Goal: Task Accomplishment & Management: Use online tool/utility

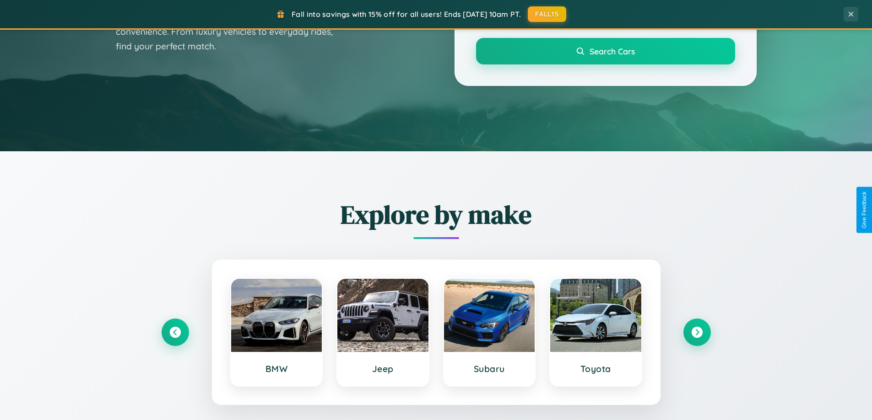
scroll to position [394, 0]
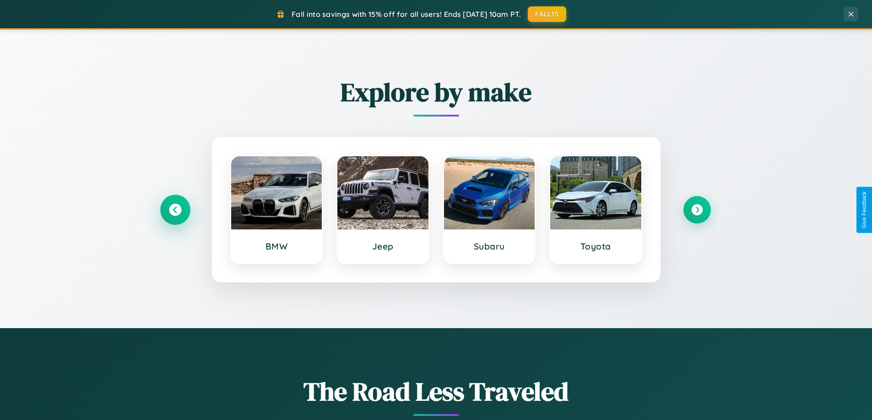
click at [175, 210] on icon at bounding box center [175, 210] width 12 height 12
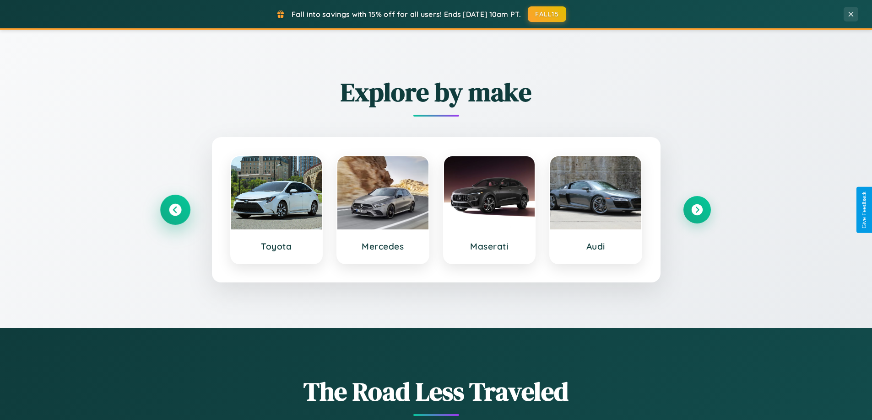
click at [175, 210] on icon at bounding box center [175, 210] width 12 height 12
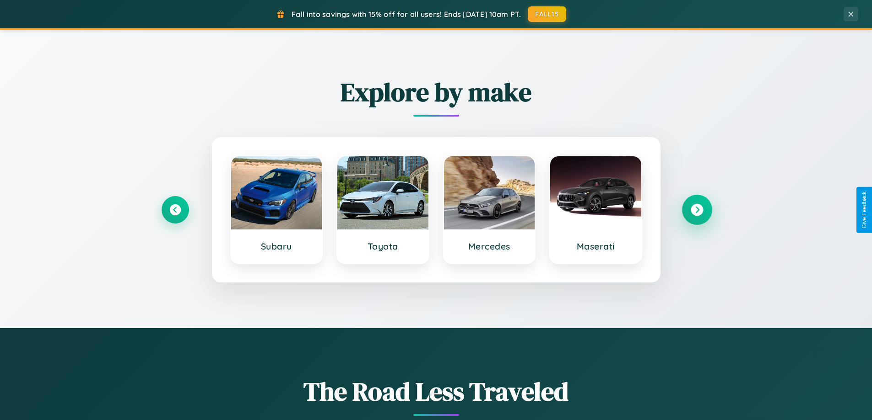
click at [696, 210] on icon at bounding box center [696, 210] width 12 height 12
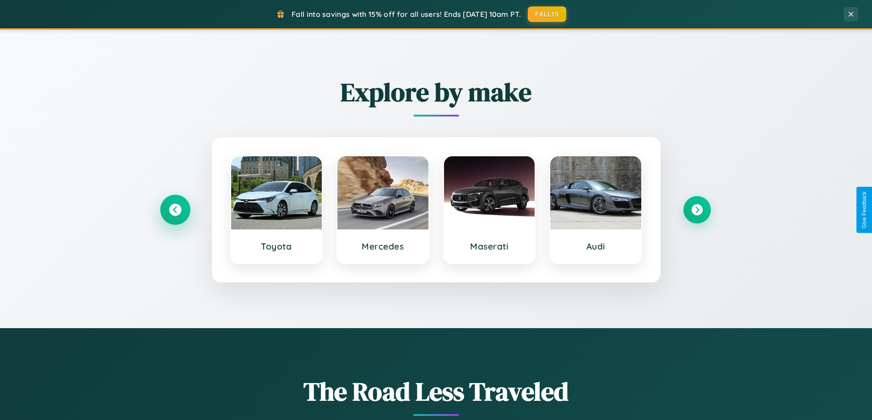
click at [175, 210] on icon at bounding box center [175, 210] width 12 height 12
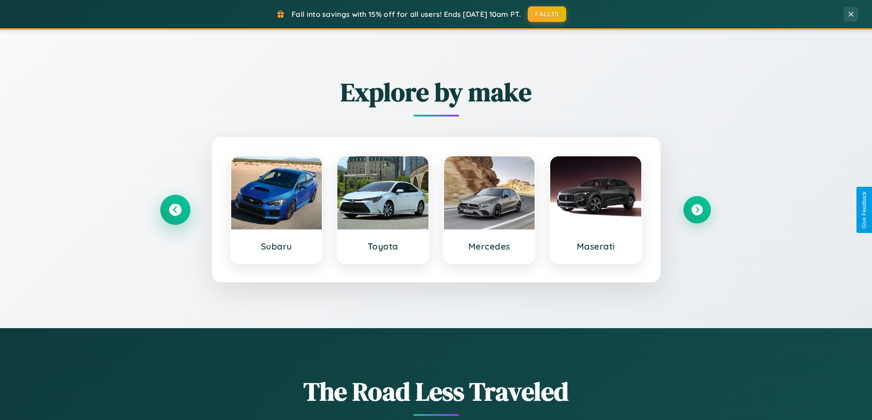
click at [175, 210] on icon at bounding box center [175, 210] width 12 height 12
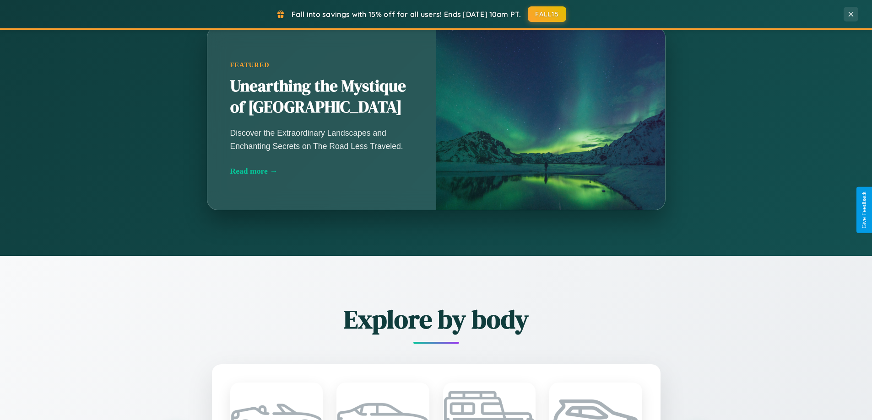
scroll to position [1470, 0]
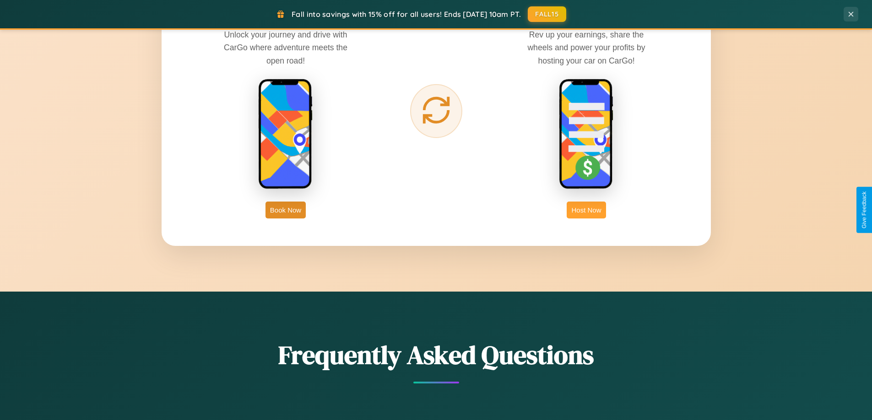
click at [586, 210] on button "Host Now" at bounding box center [585, 210] width 39 height 17
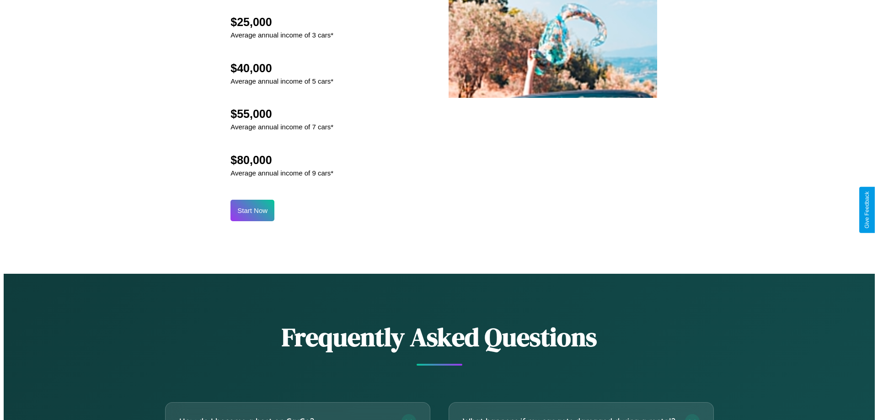
scroll to position [954, 0]
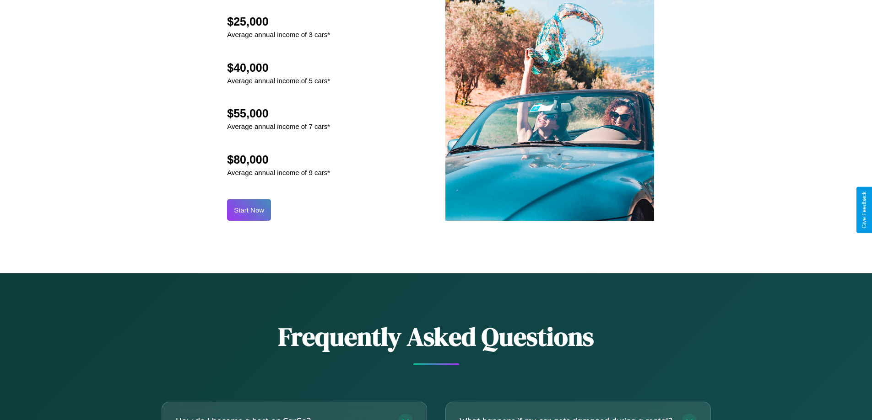
click at [249, 210] on button "Start Now" at bounding box center [249, 210] width 44 height 22
